Goal: Task Accomplishment & Management: Manage account settings

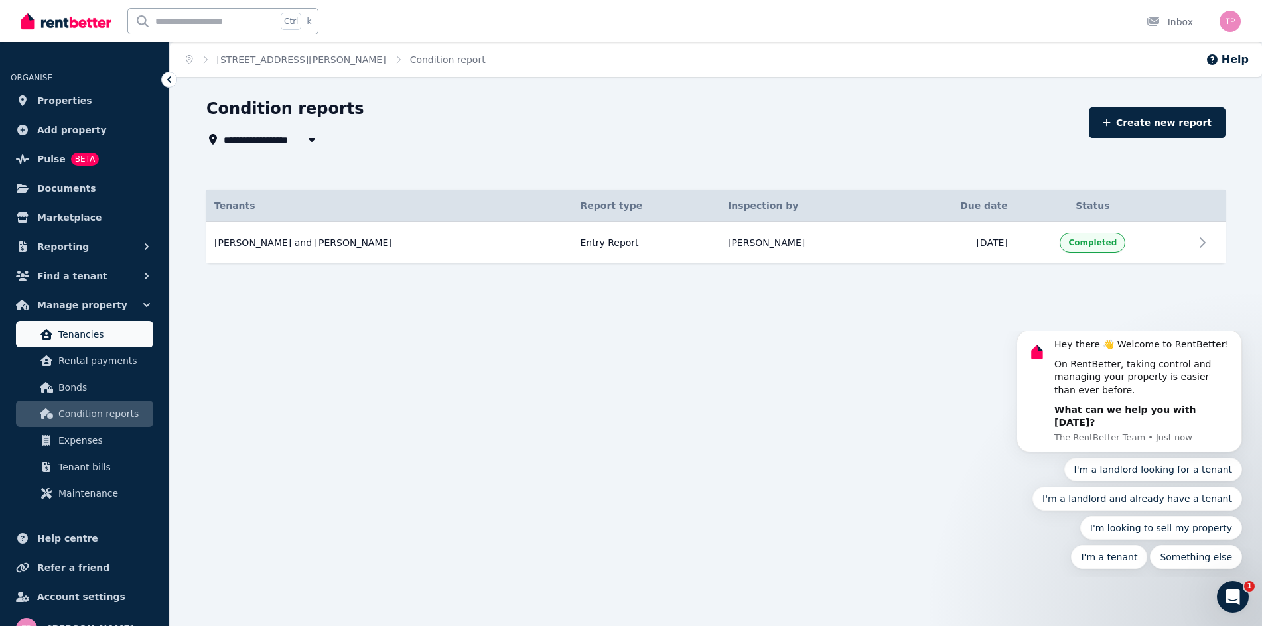
click at [78, 340] on span "Tenancies" at bounding box center [103, 334] width 90 height 16
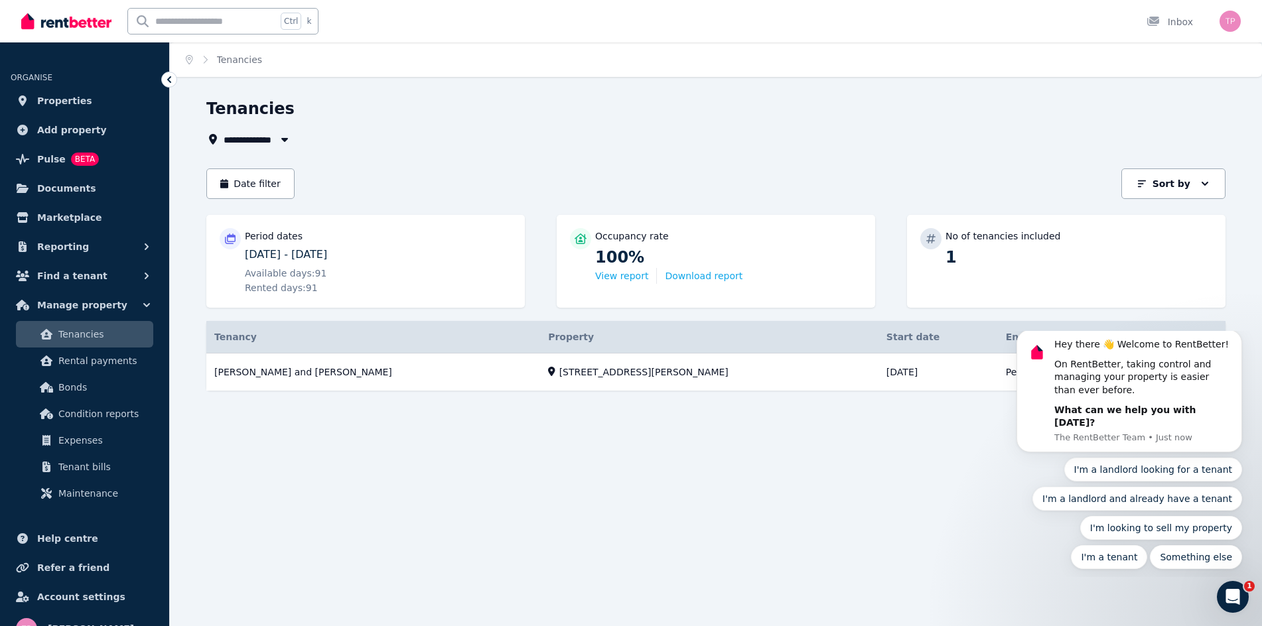
click at [698, 504] on div "**********" at bounding box center [631, 313] width 1262 height 626
click at [307, 262] on p "11/06/2025 - 09/09/2025" at bounding box center [378, 255] width 267 height 16
click at [109, 365] on span "Rental payments" at bounding box center [103, 361] width 90 height 16
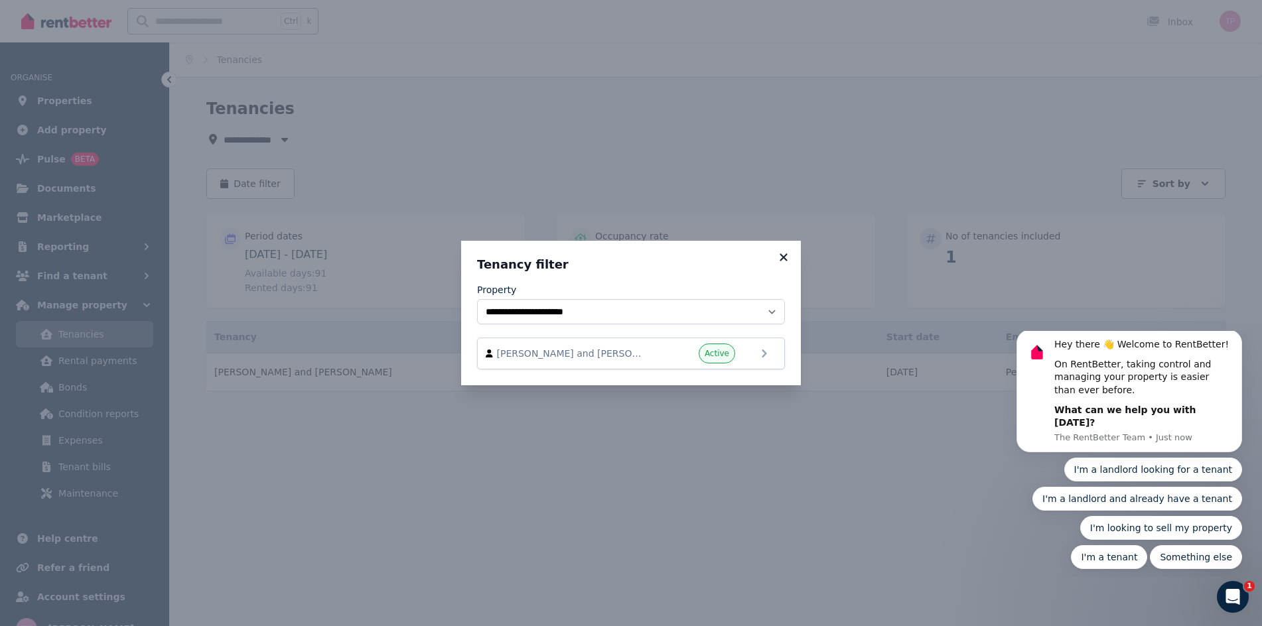
click at [785, 261] on icon at bounding box center [783, 257] width 13 height 12
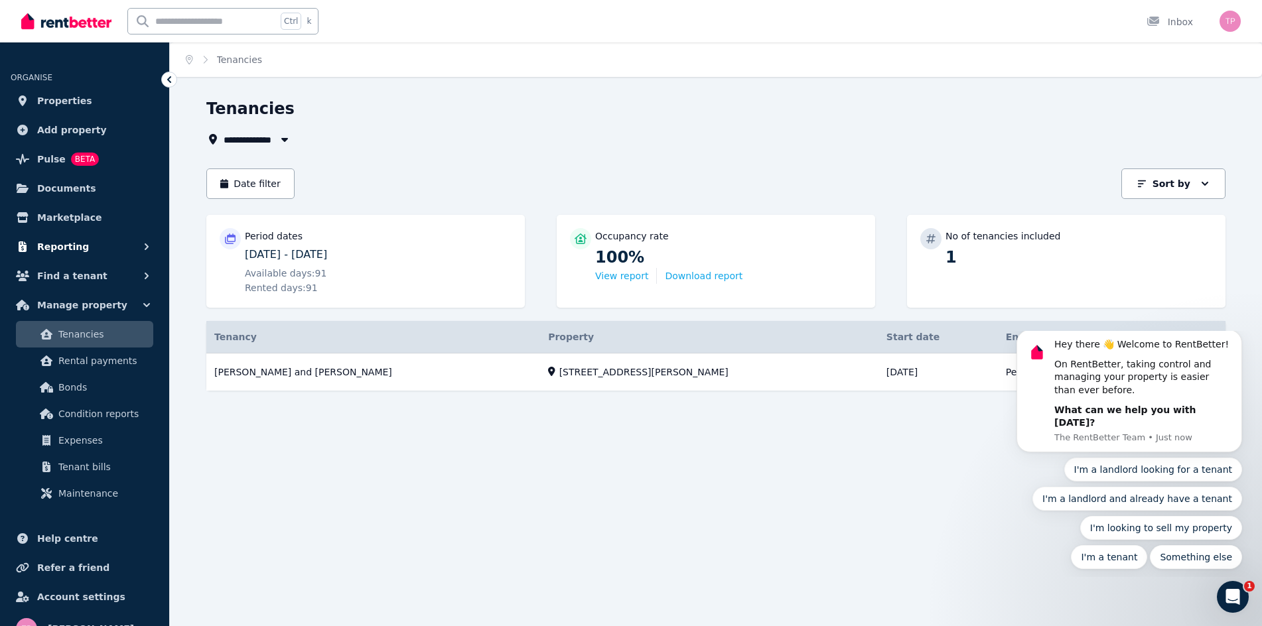
click at [143, 247] on icon "button" at bounding box center [146, 246] width 13 height 13
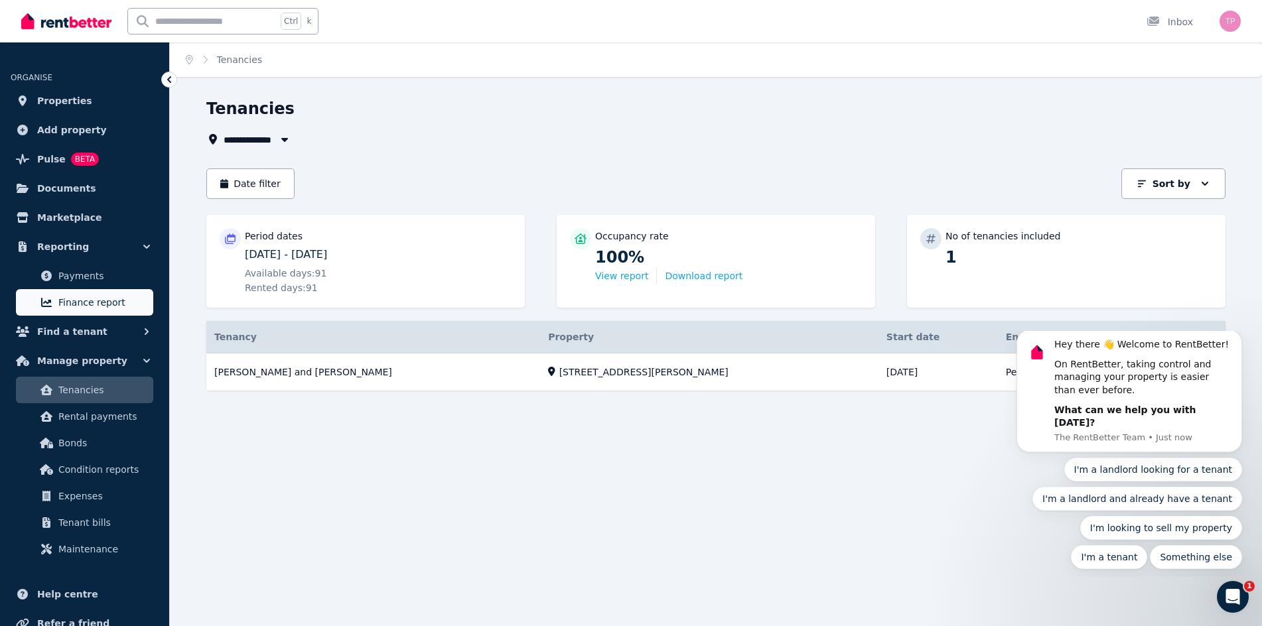
click at [68, 299] on span "Finance report" at bounding box center [103, 303] width 90 height 16
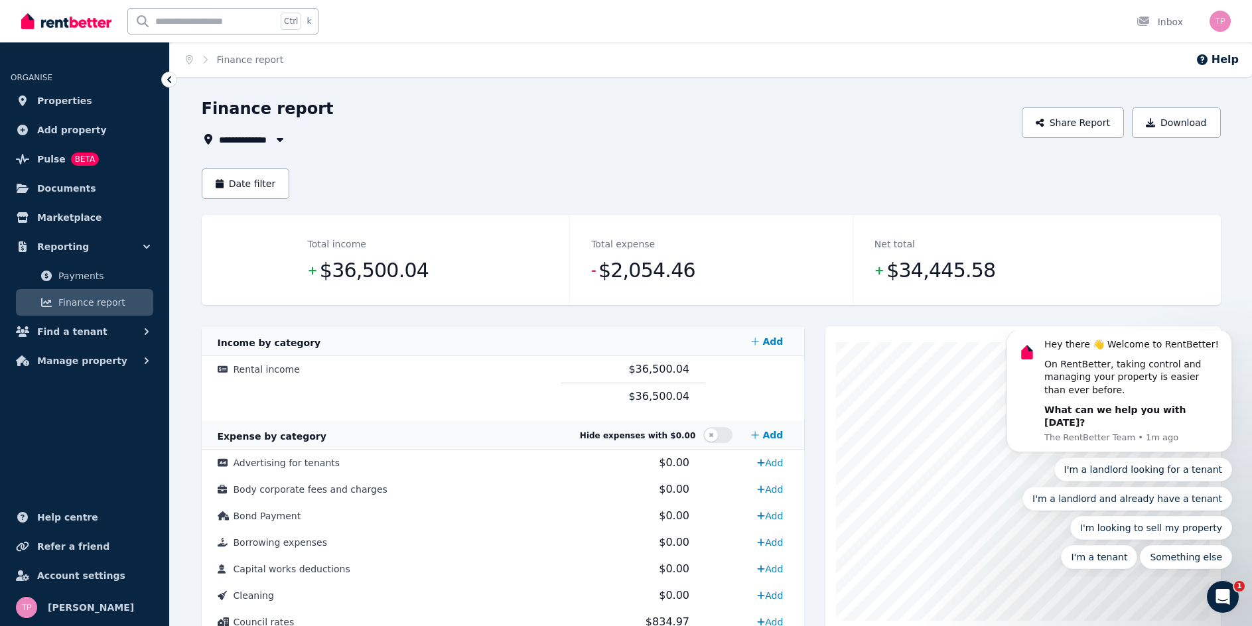
click at [952, 274] on span "$34,445.58" at bounding box center [941, 270] width 109 height 27
drag, startPoint x: 946, startPoint y: 273, endPoint x: 911, endPoint y: 271, distance: 34.6
click at [911, 271] on span "$34,445.58" at bounding box center [941, 270] width 109 height 27
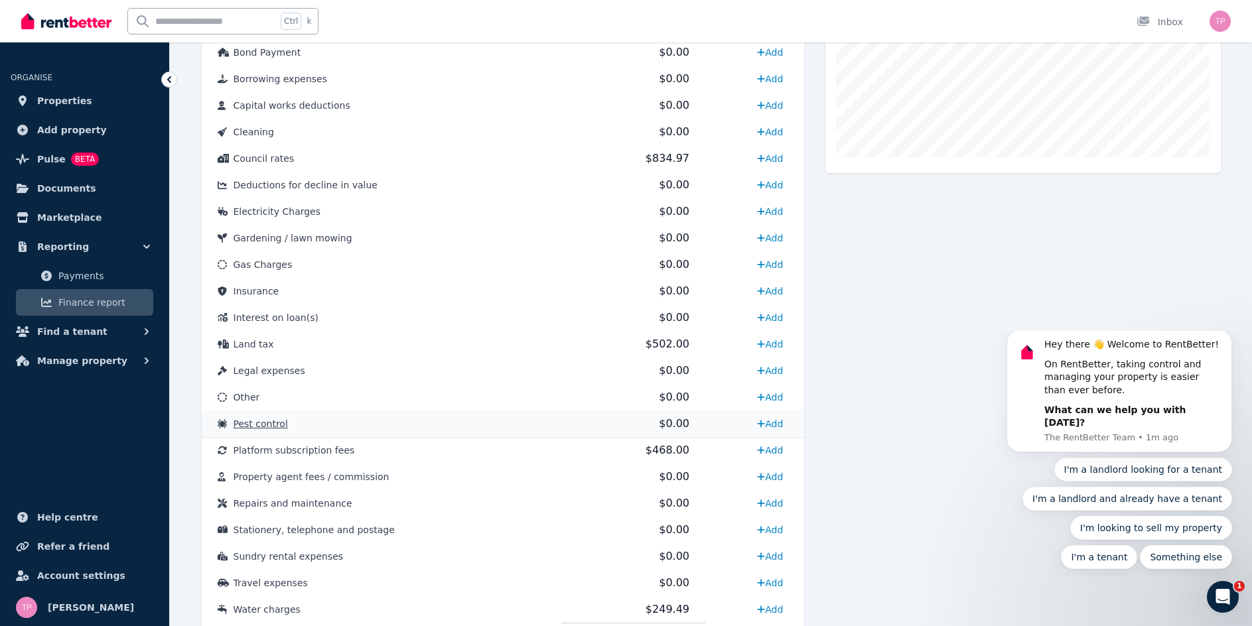
scroll to position [533, 0]
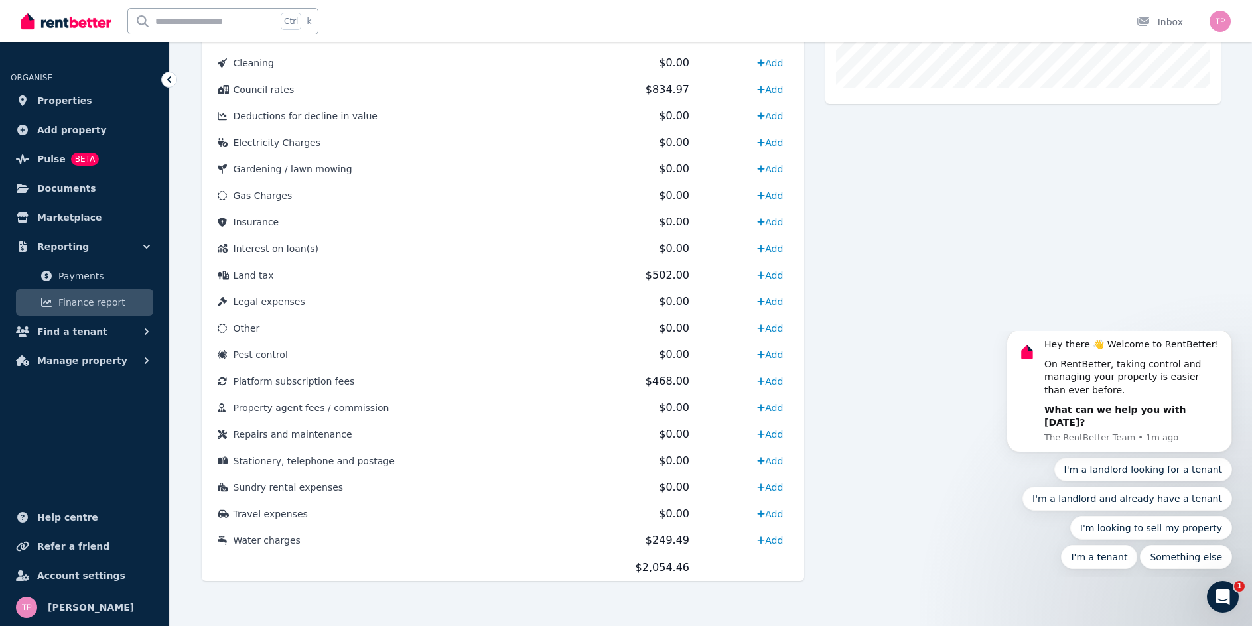
click at [920, 526] on div at bounding box center [1022, 198] width 395 height 809
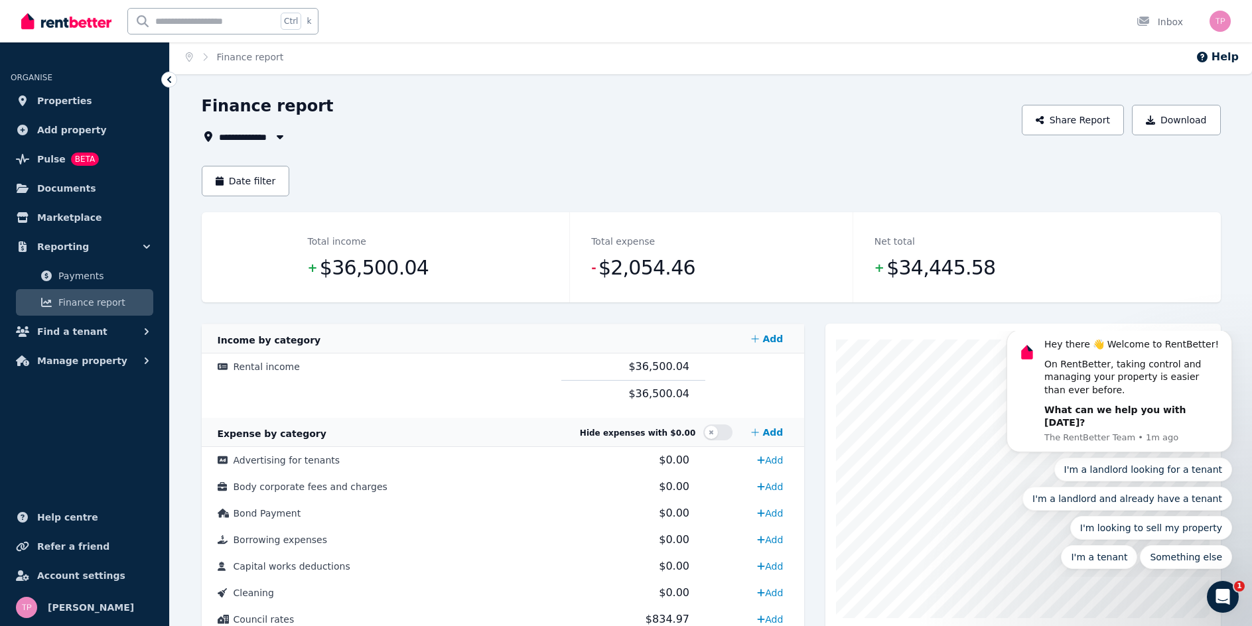
scroll to position [0, 0]
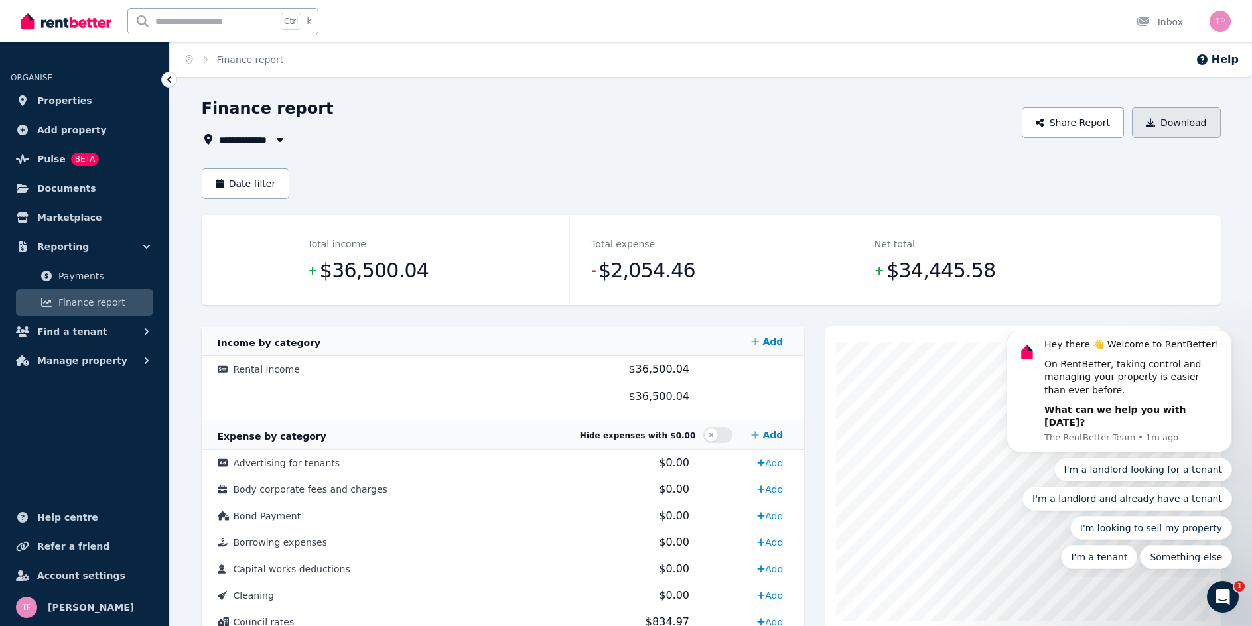
click at [1169, 124] on button "Download" at bounding box center [1176, 122] width 89 height 31
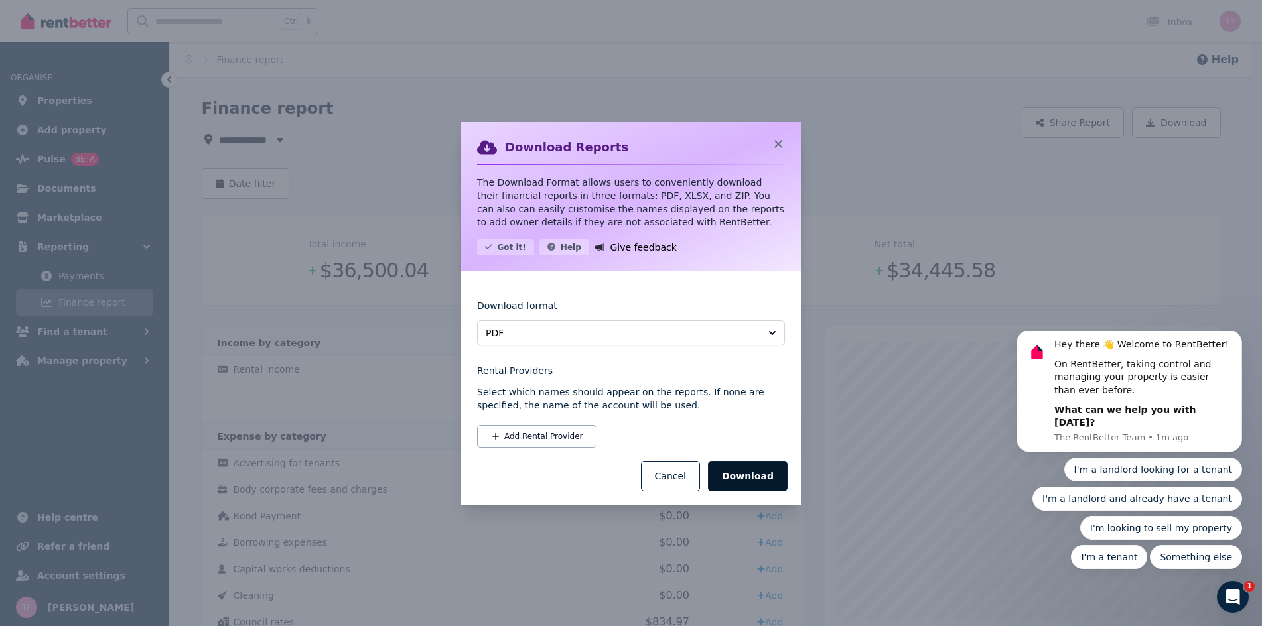
click at [753, 482] on button "Download" at bounding box center [748, 476] width 80 height 31
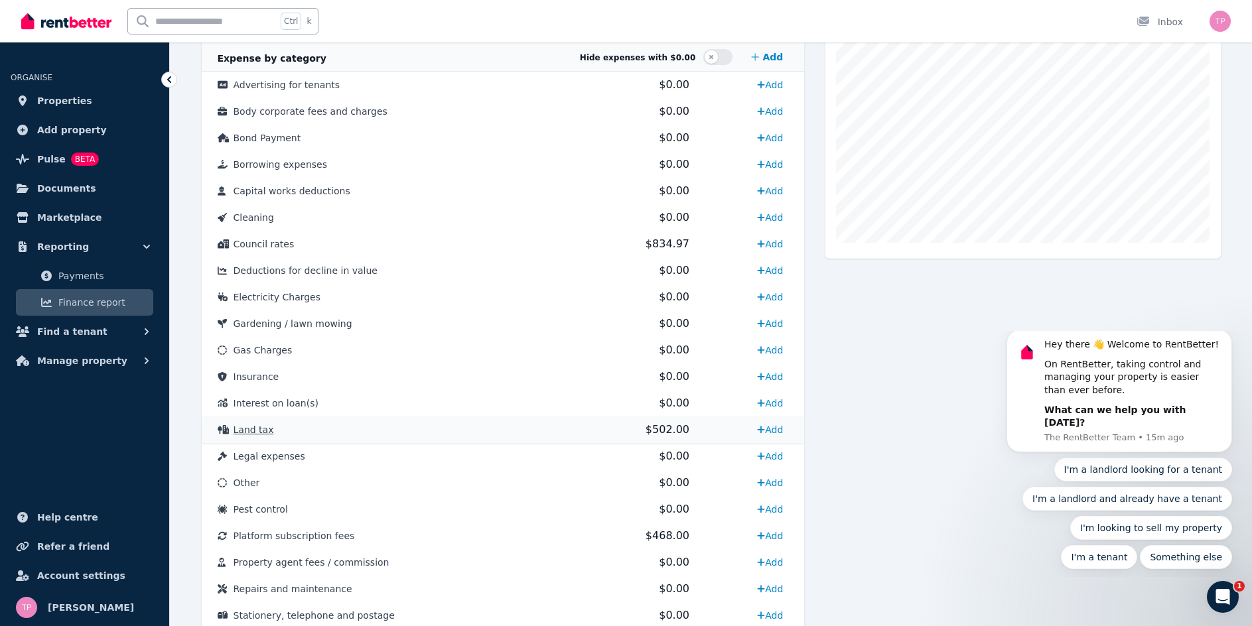
scroll to position [398, 0]
